Goal: Information Seeking & Learning: Learn about a topic

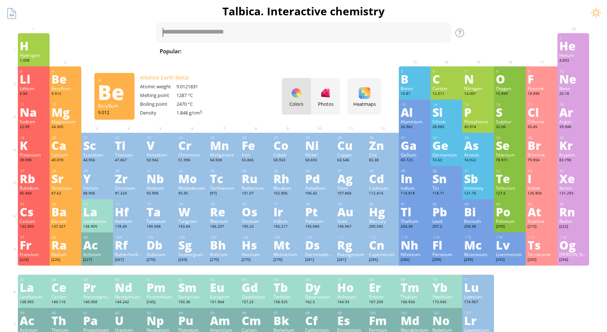
click at [64, 79] on div "Be" at bounding box center [65, 79] width 28 height 12
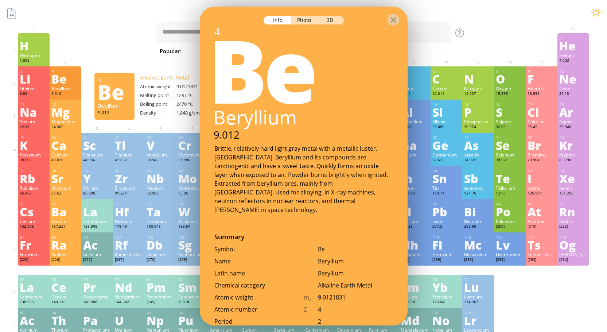
click at [64, 79] on div "Be" at bounding box center [65, 79] width 28 height 12
click at [91, 49] on div "1 H Hydrogen 1.008 −1, +1 −1, +1 -259.14 °C -252.87 °C 0.0899 g/l 1s 1 2 He Hel…" at bounding box center [303, 49] width 571 height 33
click at [13, 16] on div at bounding box center [12, 14] width 14 height 14
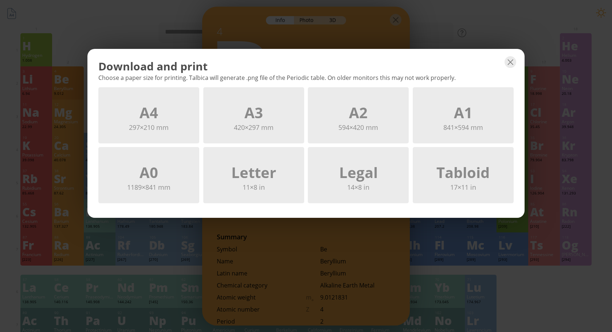
click at [136, 21] on div "Download and print Choose a paper size for printing. Talbica will generate .png…" at bounding box center [306, 166] width 612 height 332
click at [511, 62] on div at bounding box center [511, 62] width 12 height 12
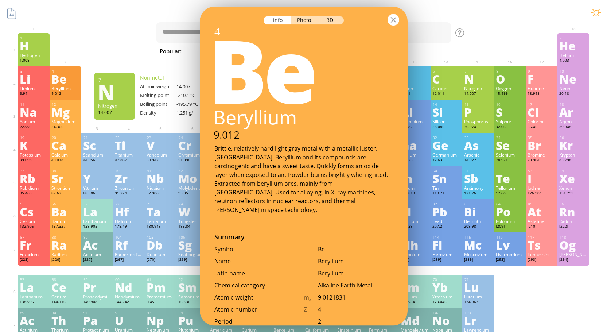
click at [391, 20] on div at bounding box center [393, 20] width 12 height 12
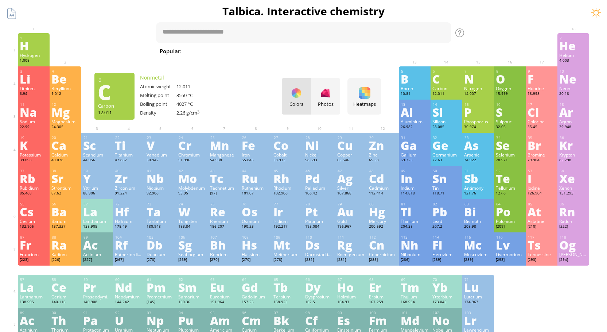
click at [440, 84] on div "C" at bounding box center [446, 79] width 28 height 12
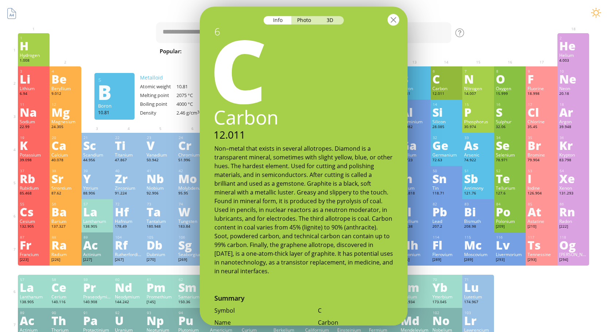
click at [394, 23] on div at bounding box center [393, 20] width 12 height 12
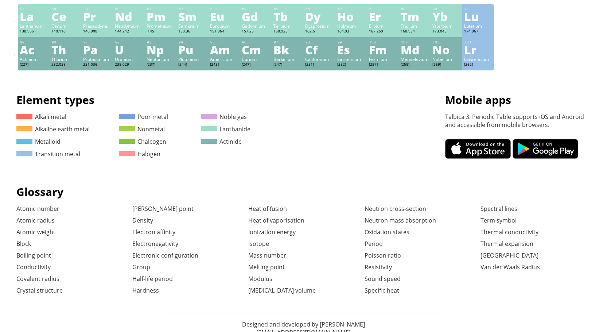
scroll to position [291, 0]
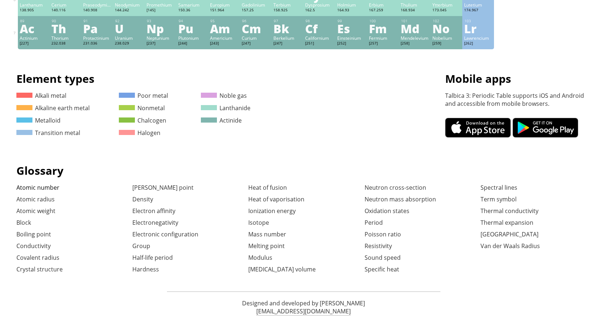
click at [50, 188] on link "Atomic number" at bounding box center [37, 187] width 43 height 8
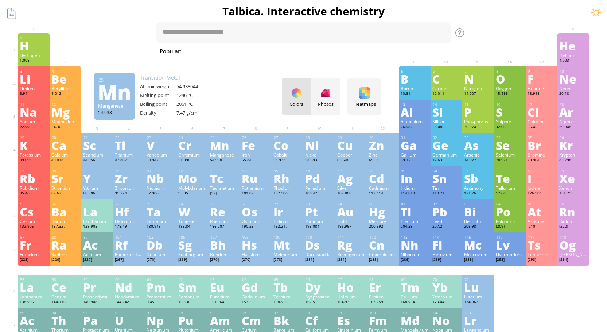
click at [273, 51] on sub "2" at bounding box center [274, 53] width 2 height 5
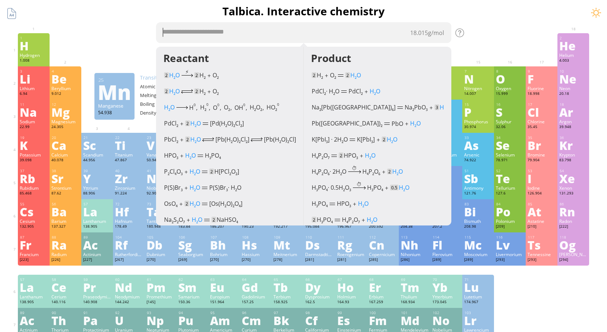
type textarea "***"
click at [125, 33] on div "Summary Molecular formula Molecular weight Exact mass Monoisotopic mass Classif…" at bounding box center [303, 309] width 590 height 618
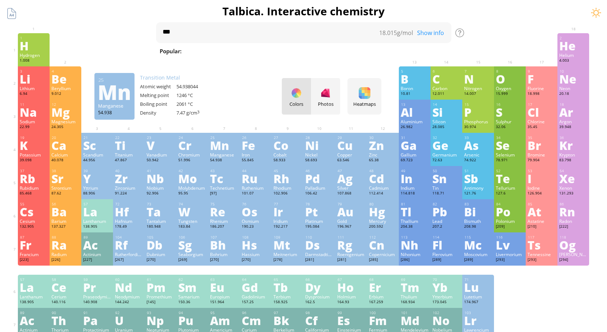
click at [123, 89] on div "Mn" at bounding box center [114, 92] width 33 height 12
click at [70, 83] on div "Be" at bounding box center [65, 79] width 28 height 12
